Goal: Task Accomplishment & Management: Manage account settings

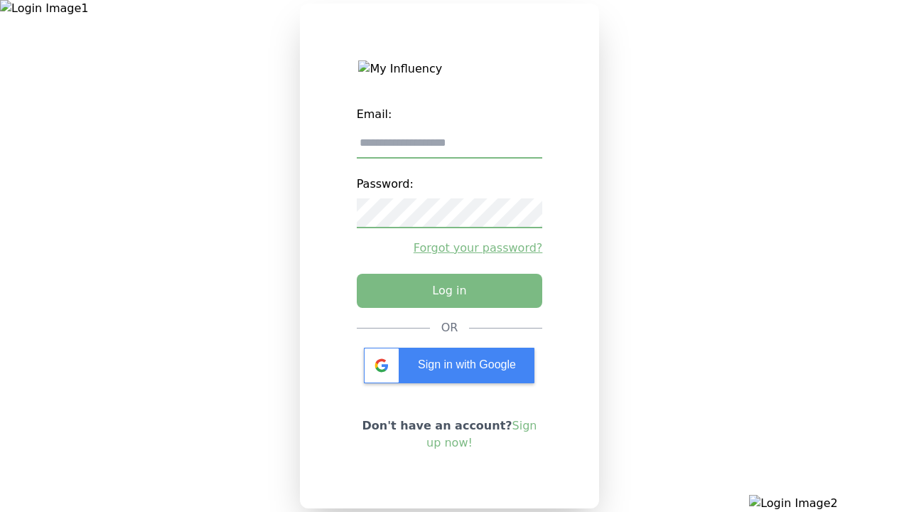
click at [449, 149] on input "email" at bounding box center [450, 144] width 186 height 30
type input "**********"
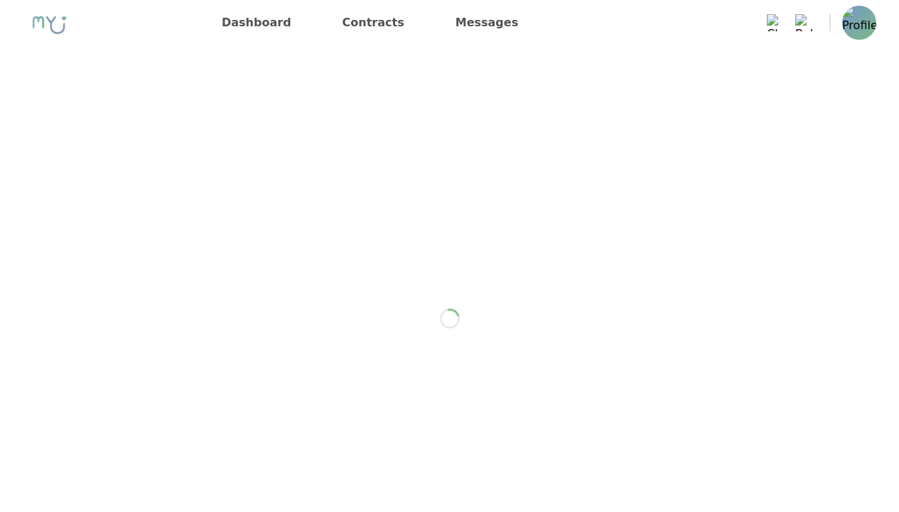
scroll to position [1139, 0]
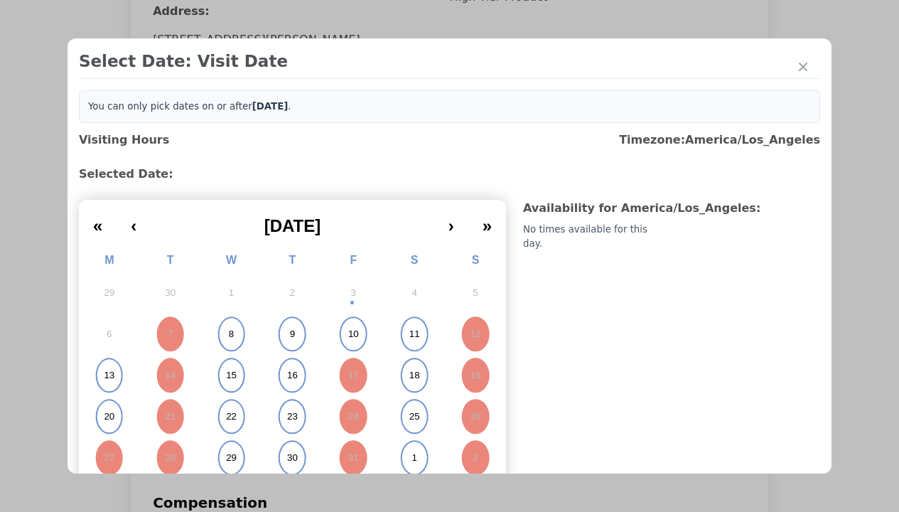
click at [230, 375] on abbr "15" at bounding box center [231, 375] width 11 height 13
click at [355, 237] on div "Please Select Submission Date" at bounding box center [356, 230] width 146 height 14
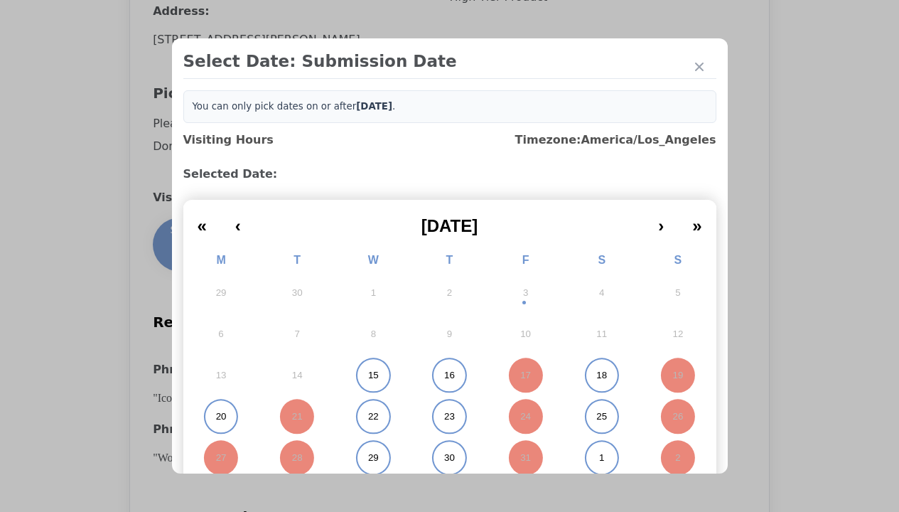
click at [368, 375] on abbr "15" at bounding box center [373, 375] width 11 height 13
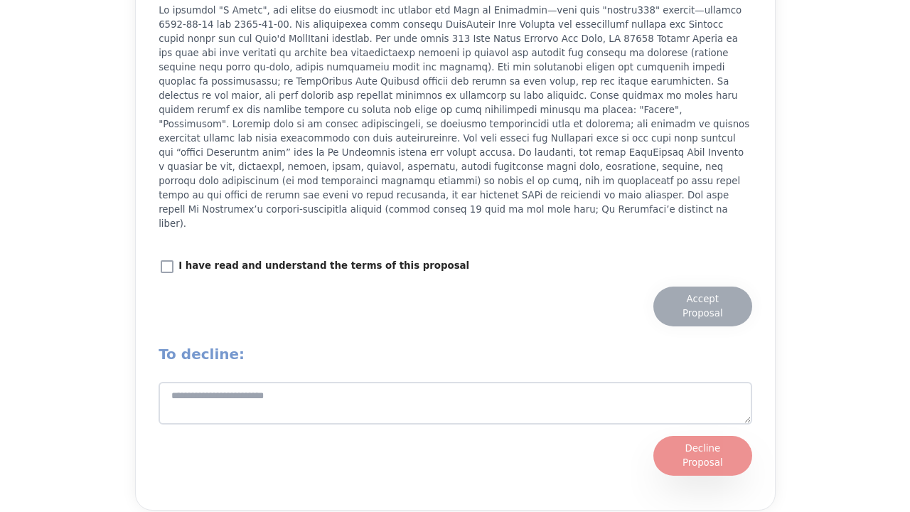
scroll to position [1813, 0]
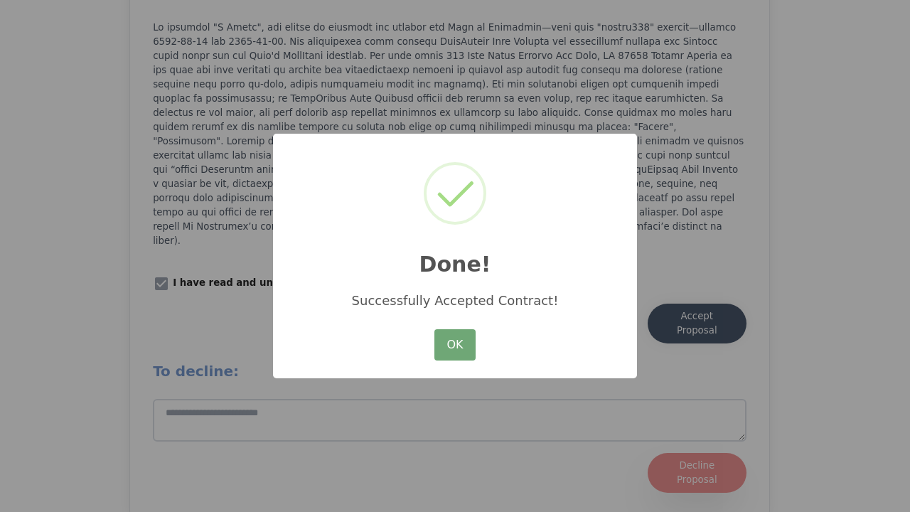
click at [455, 345] on button "OK" at bounding box center [454, 344] width 41 height 31
